Goal: Task Accomplishment & Management: Manage account settings

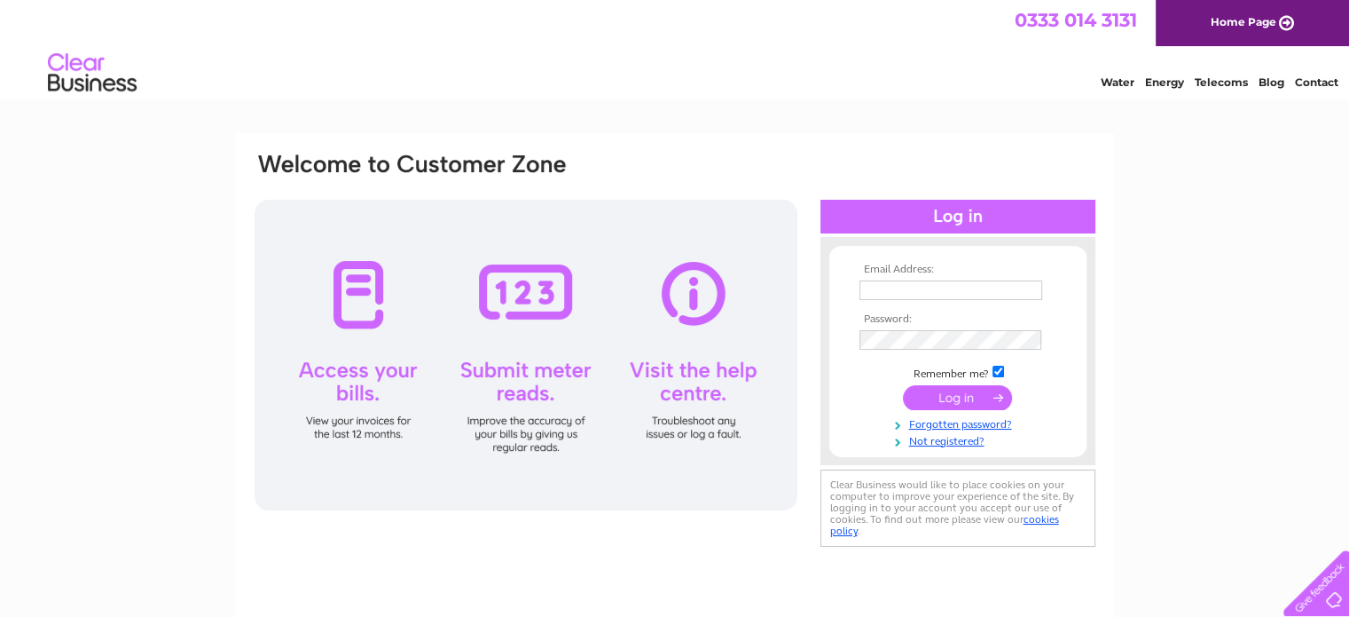
type input "magz@stornowaytrust.org.uk"
click at [939, 392] on input "submit" at bounding box center [957, 397] width 109 height 25
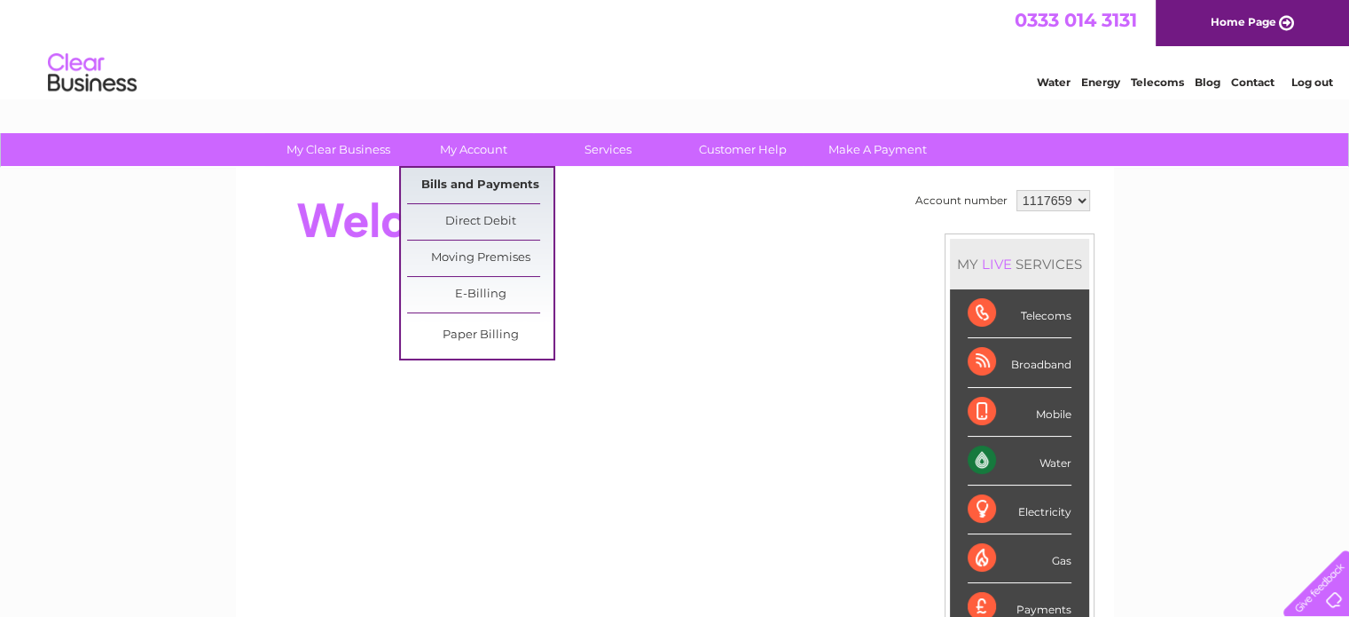
click at [464, 180] on link "Bills and Payments" at bounding box center [480, 185] width 146 height 35
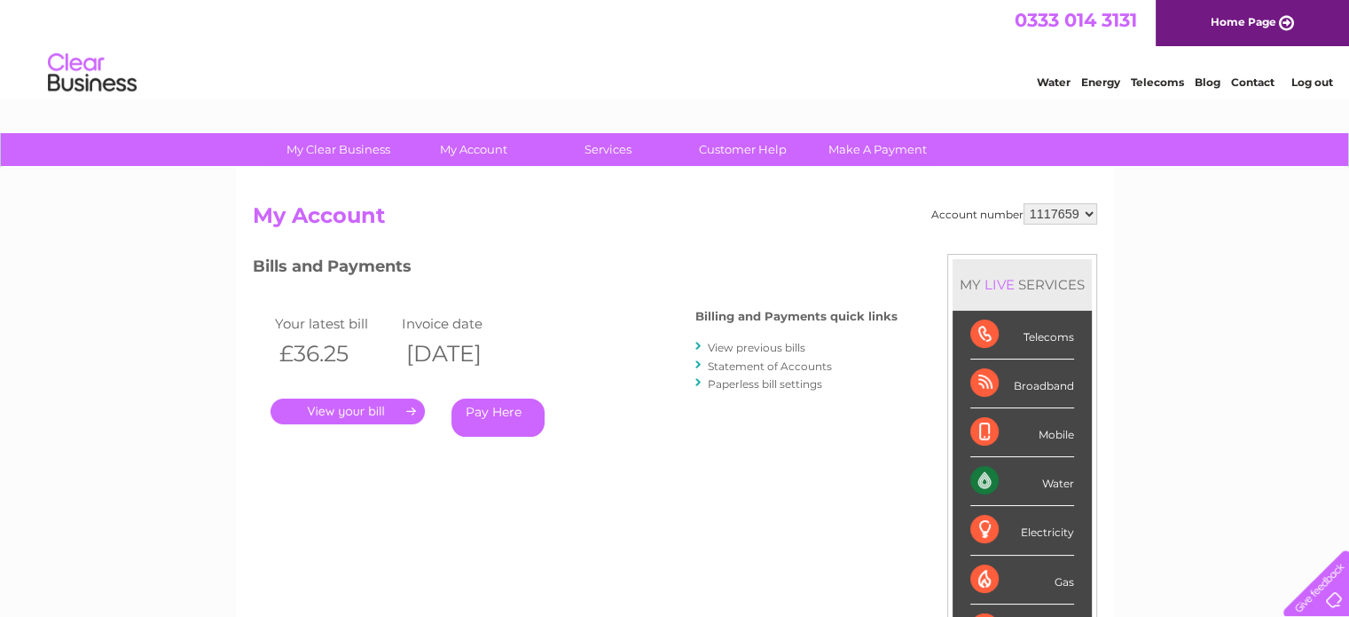
click at [341, 410] on link "." at bounding box center [348, 411] width 154 height 26
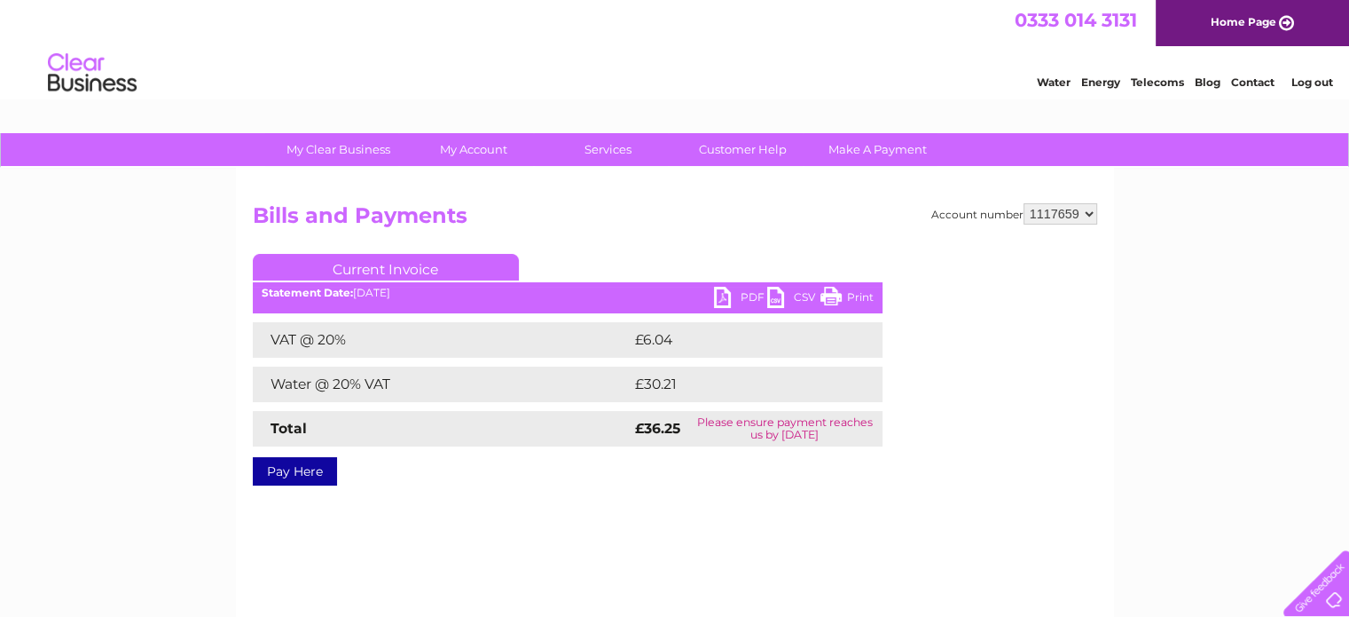
click at [750, 296] on link "PDF" at bounding box center [740, 300] width 53 height 26
